Goal: Find specific page/section: Find specific page/section

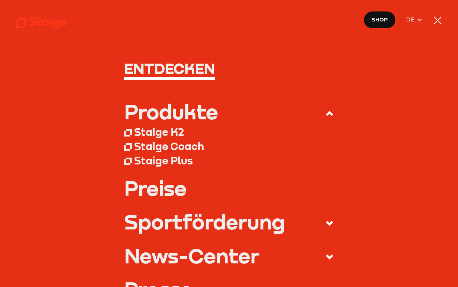
drag, startPoint x: 0, startPoint y: 0, endPoint x: 46, endPoint y: 17, distance: 49.2
click at [46, 16] on icon at bounding box center [41, 22] width 52 height 13
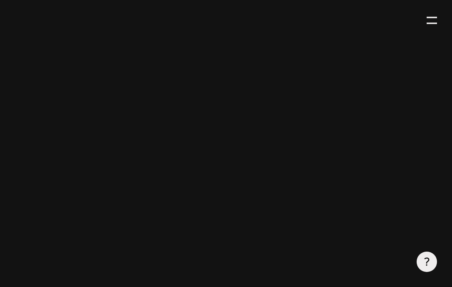
scroll to position [250, 0]
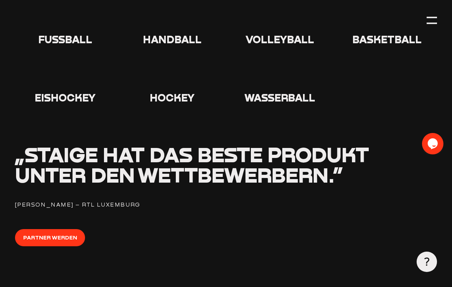
scroll to position [751, 0]
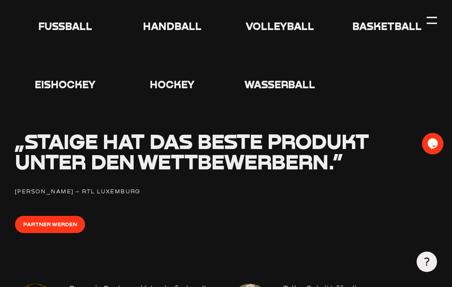
click at [62, 17] on icon at bounding box center [65, 5] width 23 height 23
click at [66, 17] on icon at bounding box center [65, 5] width 23 height 23
click at [65, 32] on span "Fußball" at bounding box center [65, 26] width 54 height 13
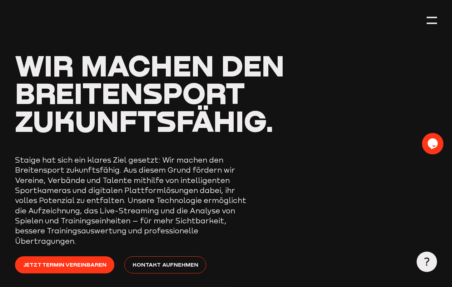
scroll to position [0, 0]
